Goal: Obtain resource: Obtain resource

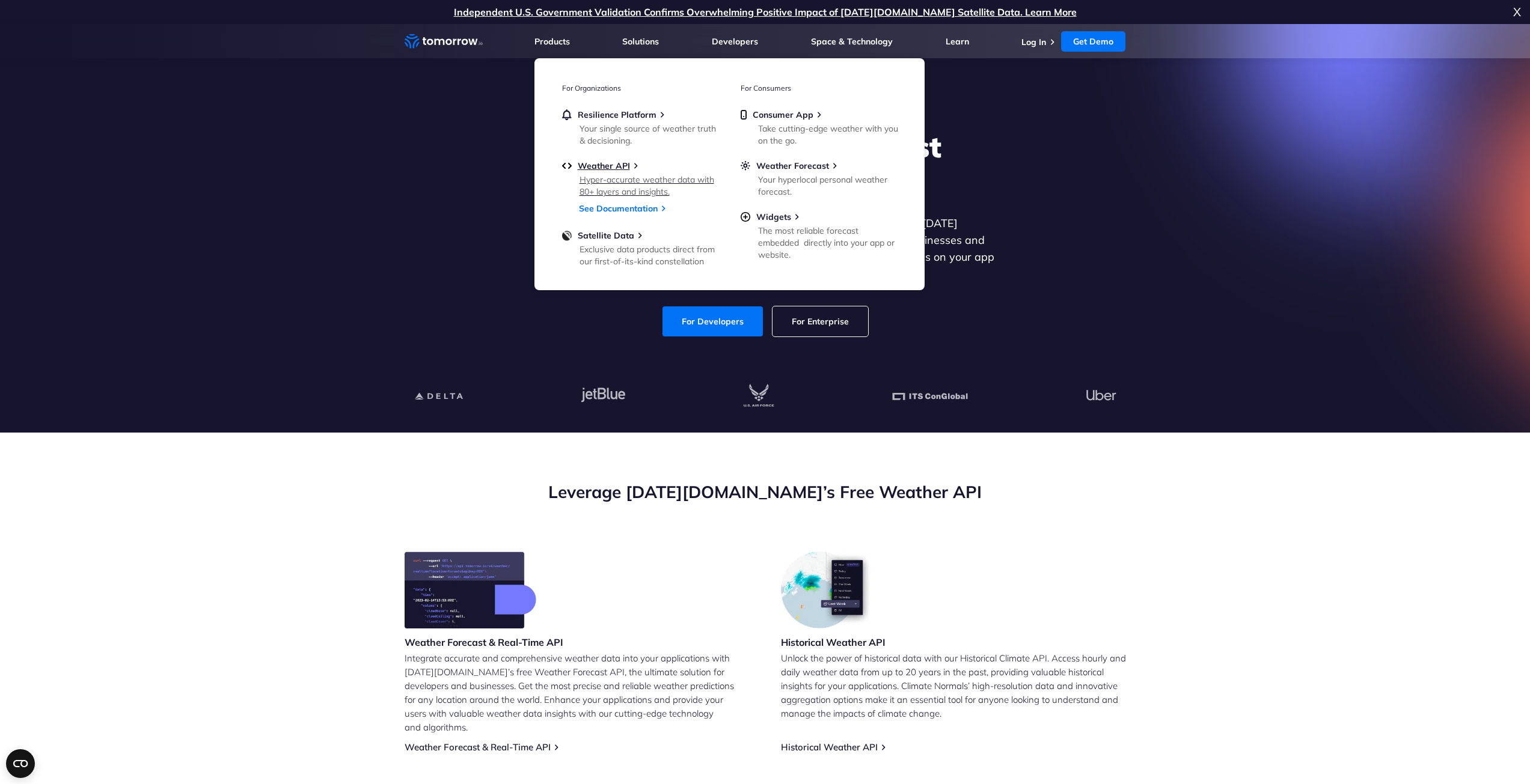
click at [650, 182] on div "Hyper-accurate weather data with 80+ layers and insights." at bounding box center [649, 185] width 140 height 24
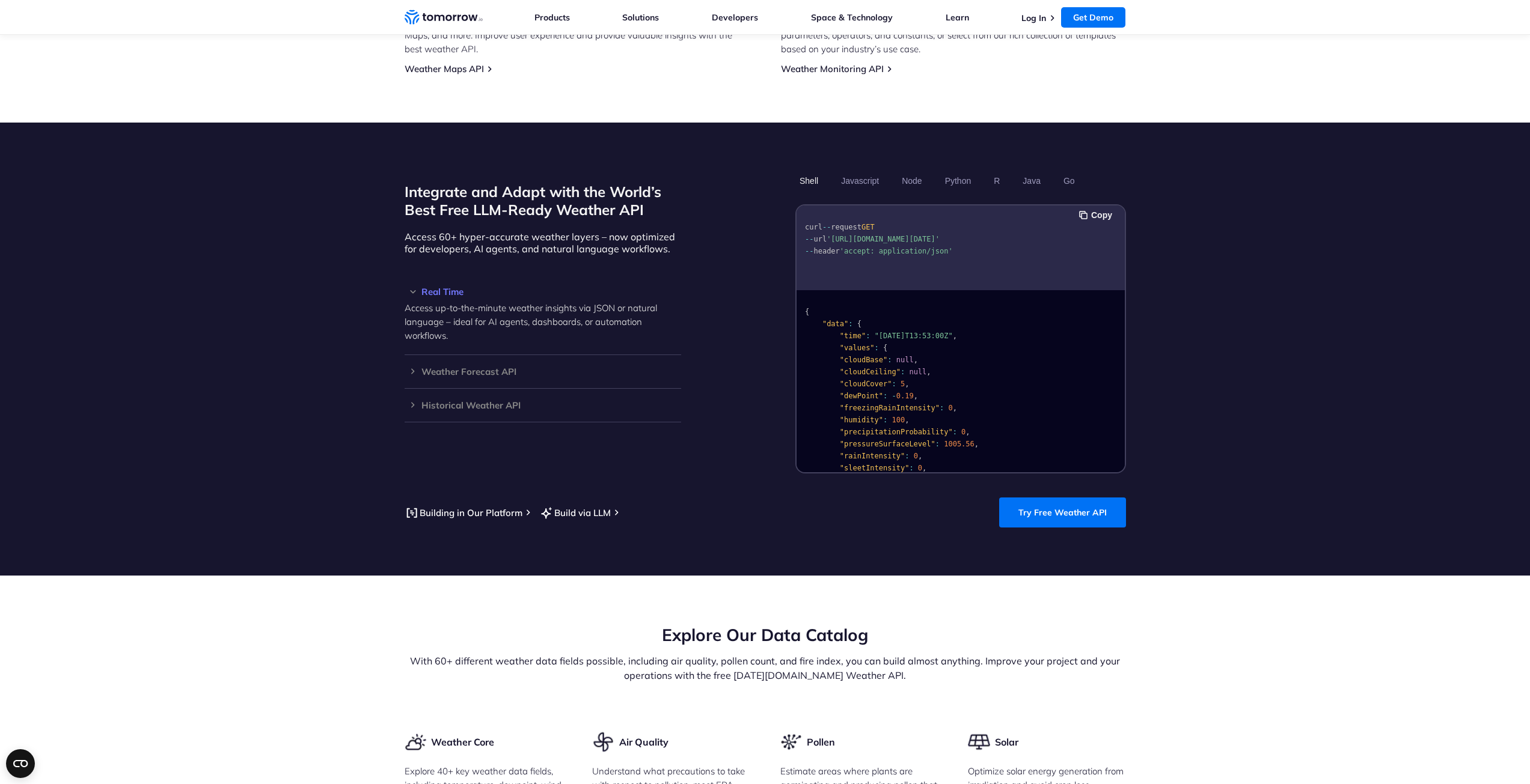
scroll to position [962, 0]
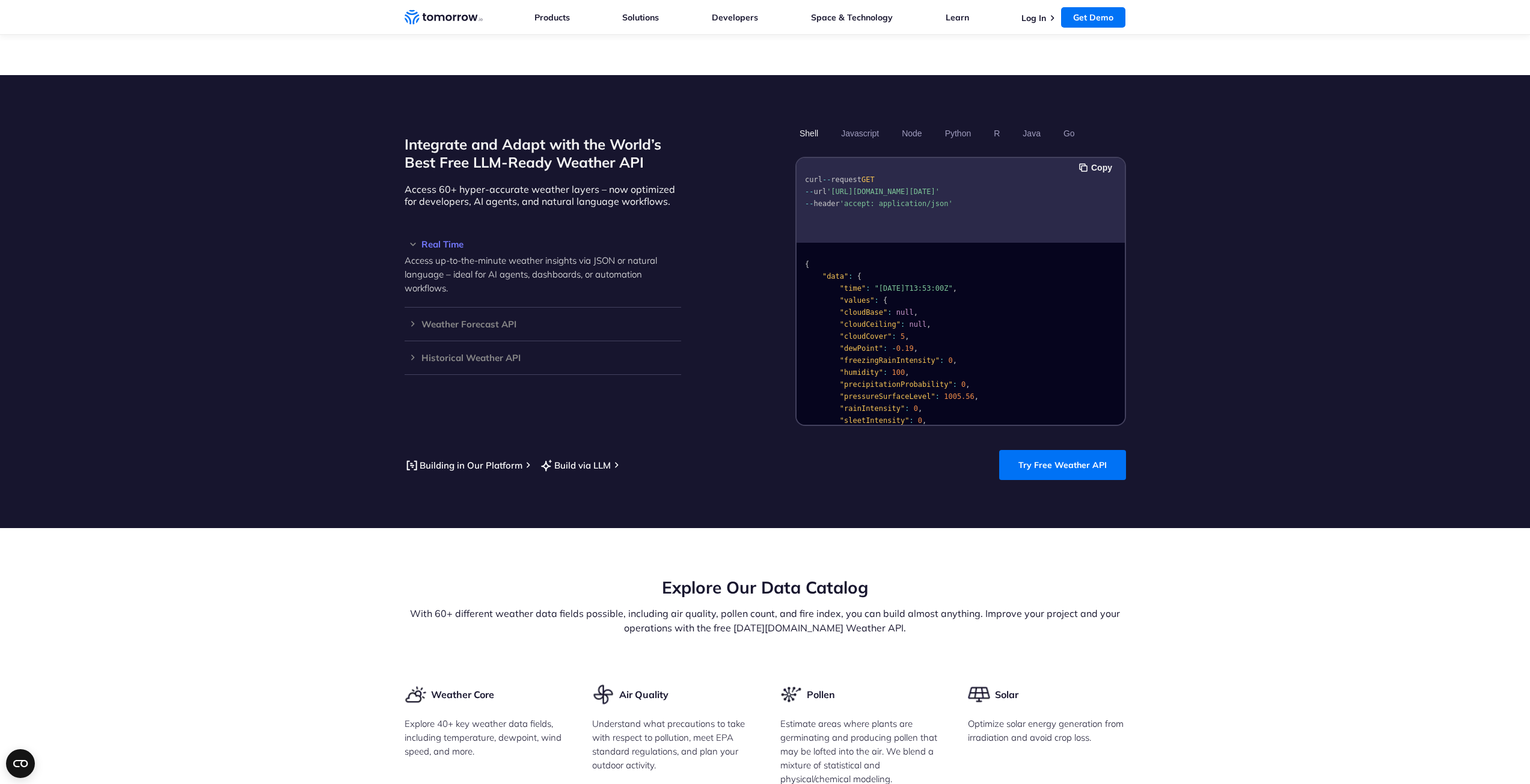
click at [890, 218] on div "curl -- request GET -- url 'https://api.tomorrow.io/v4/weather/realtime?locatio…" at bounding box center [961, 200] width 328 height 85
click at [890, 188] on span "'https://api.tomorrow.io/v4/weather/realtime?location=toronto&apikey=XXX'" at bounding box center [883, 191] width 113 height 8
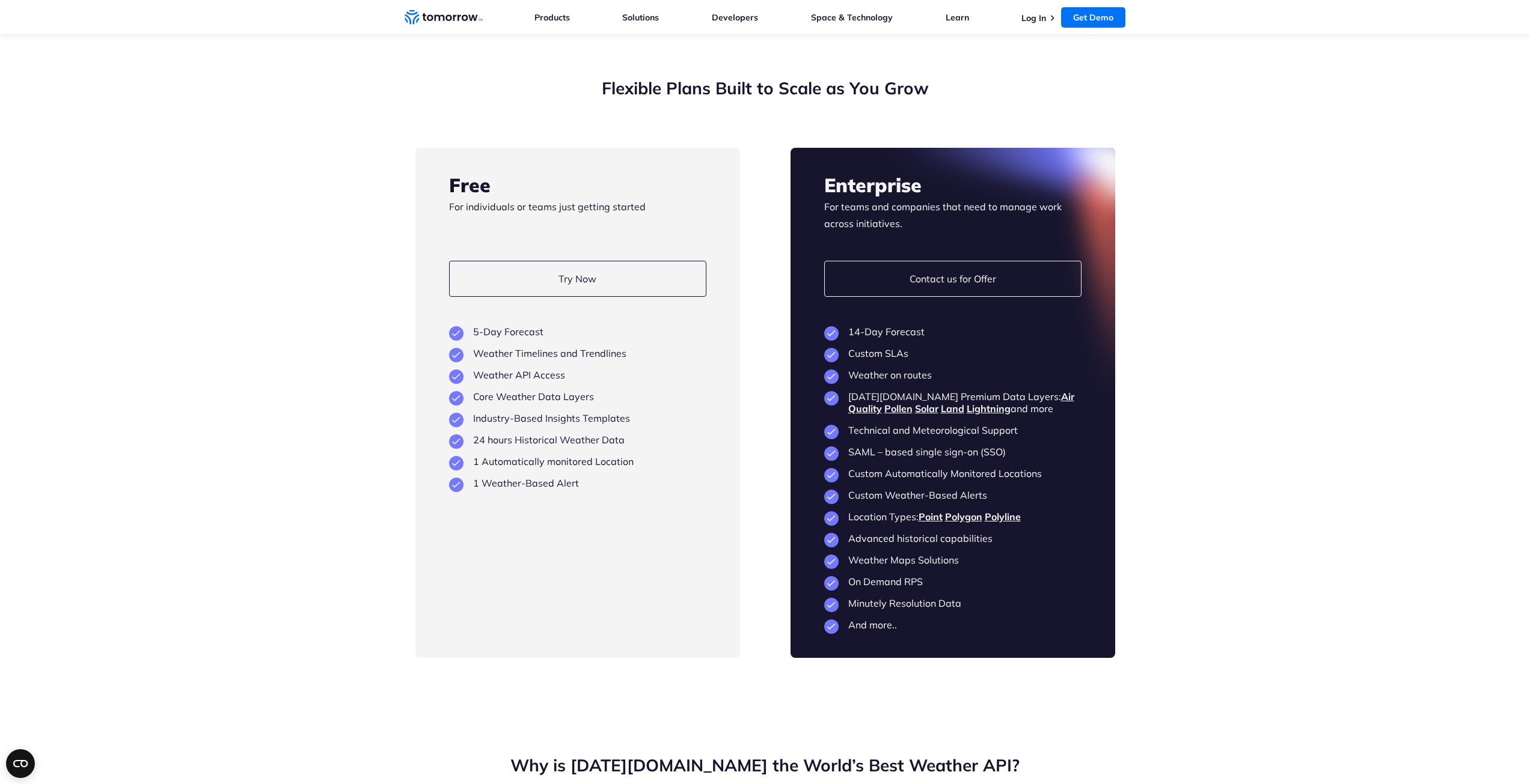
scroll to position [2765, 0]
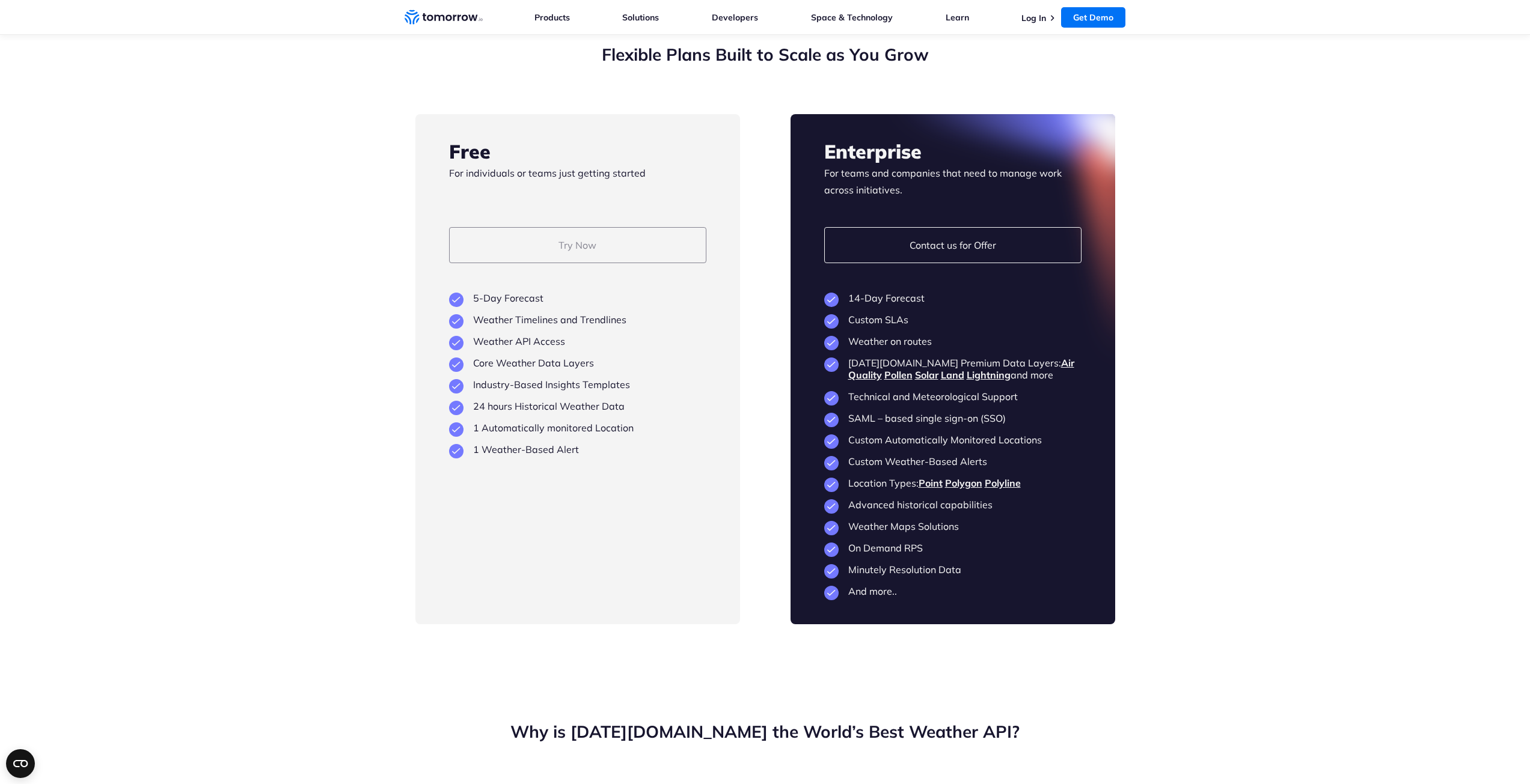
click at [574, 233] on link "Try Now" at bounding box center [577, 245] width 257 height 36
